Goal: Information Seeking & Learning: Find specific fact

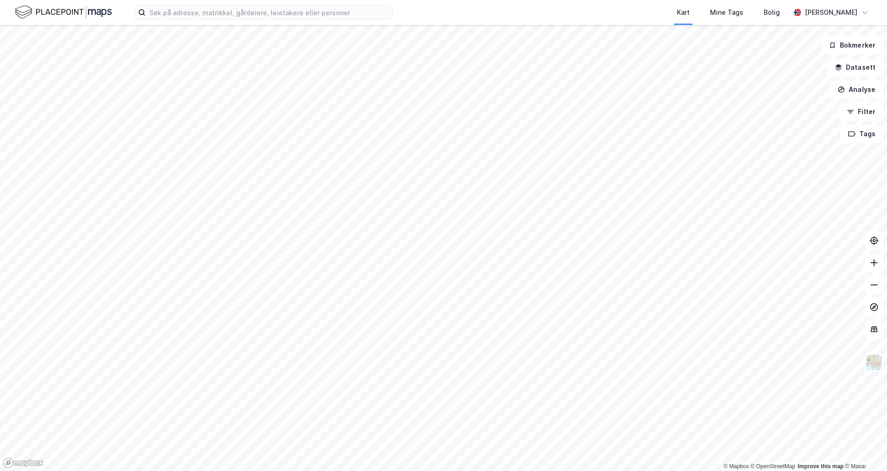
click at [168, 23] on div "Kart Mine Tags Bolig [PERSON_NAME]" at bounding box center [443, 12] width 887 height 25
click at [165, 17] on input at bounding box center [269, 13] width 247 height 14
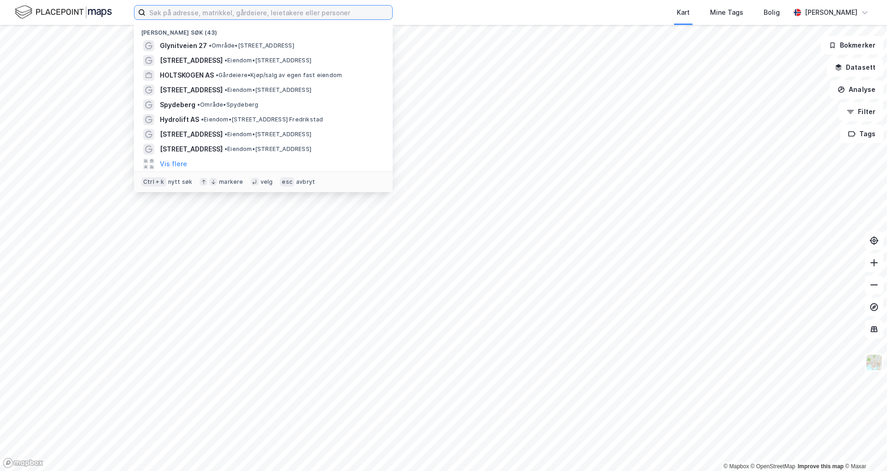
paste input "[PERSON_NAME][EMAIL_ADDRESS][DOMAIN_NAME]"
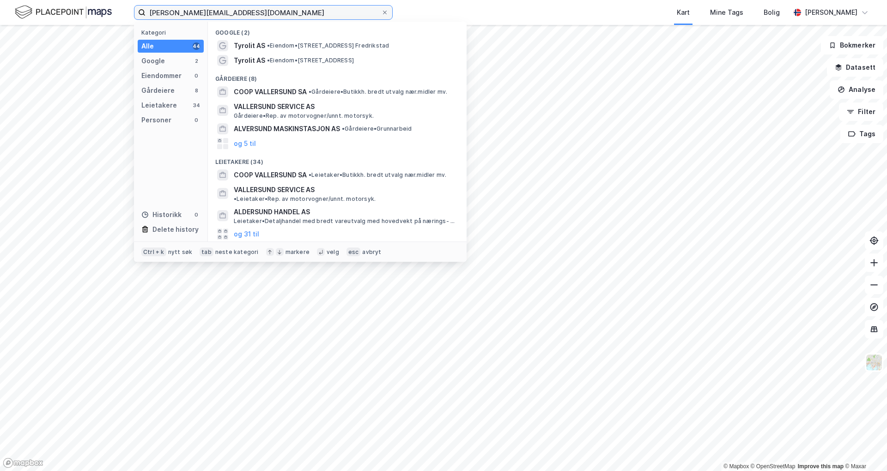
drag, startPoint x: 245, startPoint y: 14, endPoint x: 102, endPoint y: 15, distance: 142.8
click at [102, 15] on div "[PERSON_NAME][EMAIL_ADDRESS][DOMAIN_NAME] Kategori Alle 44 Google 2 Eiendommer …" at bounding box center [443, 12] width 887 height 25
paste input "[PERSON_NAME][STREET_ADDRESS]"
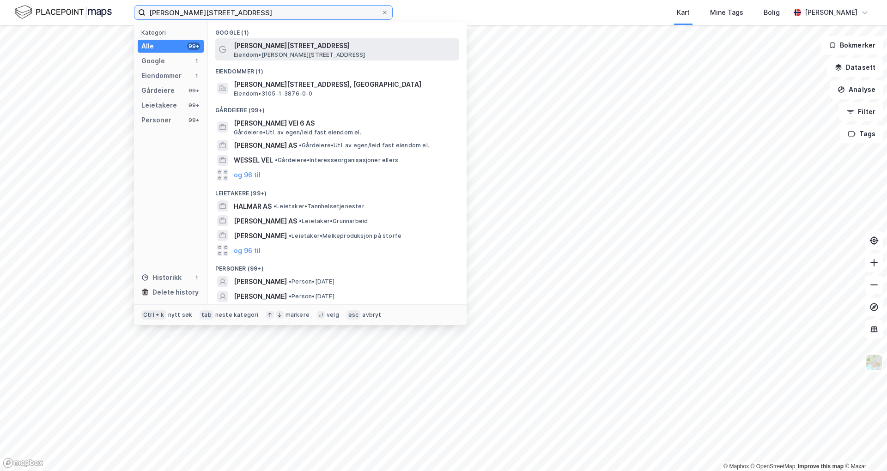
type input "[PERSON_NAME][STREET_ADDRESS]"
click at [282, 45] on span "[PERSON_NAME][STREET_ADDRESS]" at bounding box center [345, 45] width 222 height 11
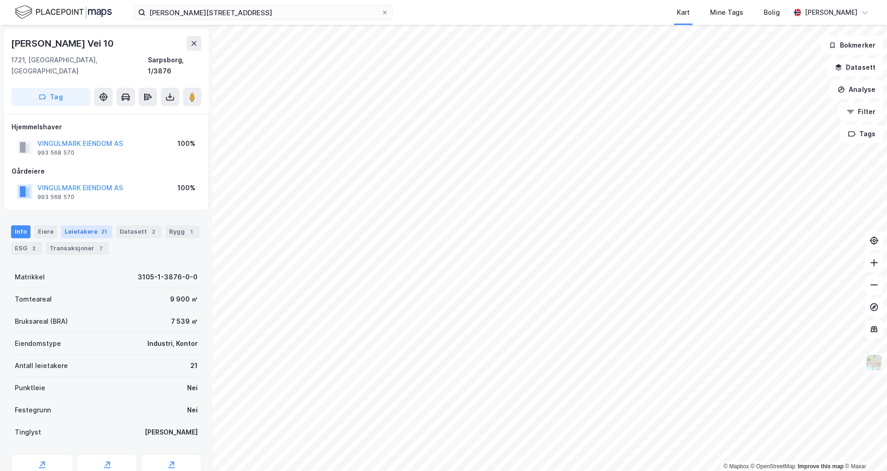
click at [90, 226] on div "Leietakere 21" at bounding box center [86, 232] width 51 height 13
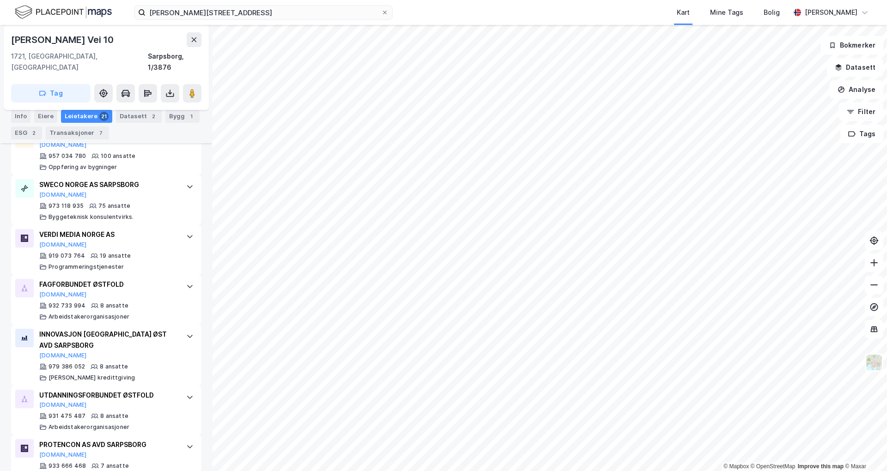
scroll to position [370, 0]
